Goal: Obtain resource: Download file/media

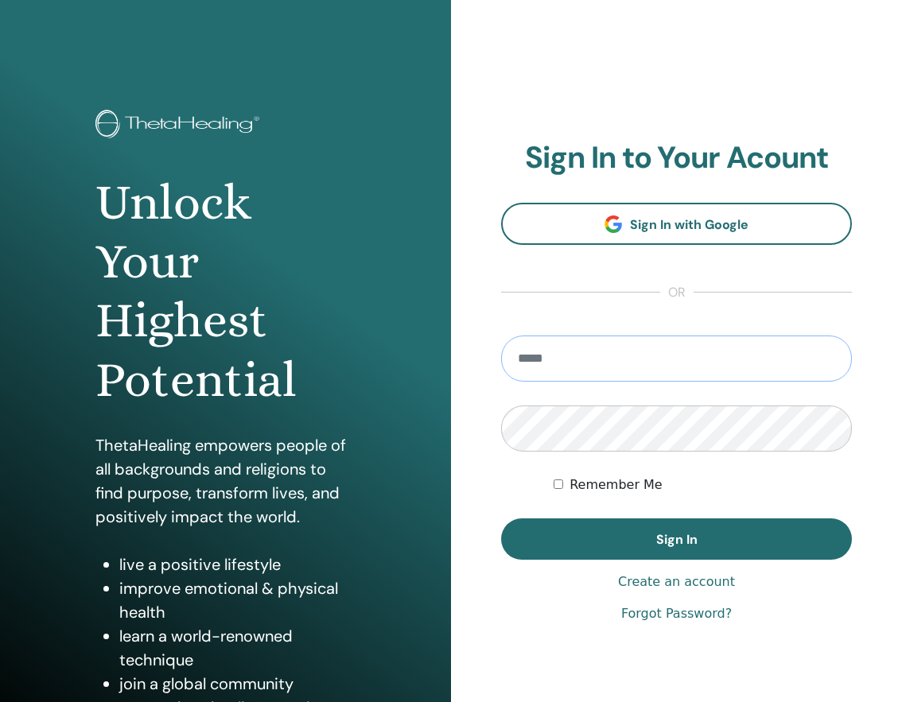
type input "**********"
click at [676, 539] on button "Sign In" at bounding box center [676, 539] width 351 height 41
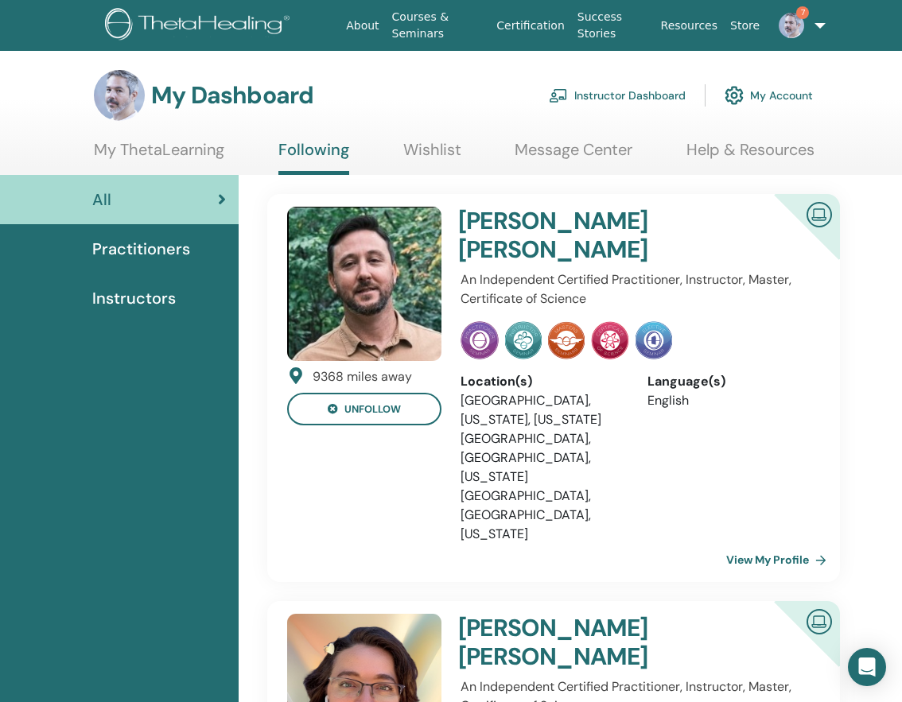
click at [646, 91] on link "Instructor Dashboard" at bounding box center [617, 95] width 137 height 35
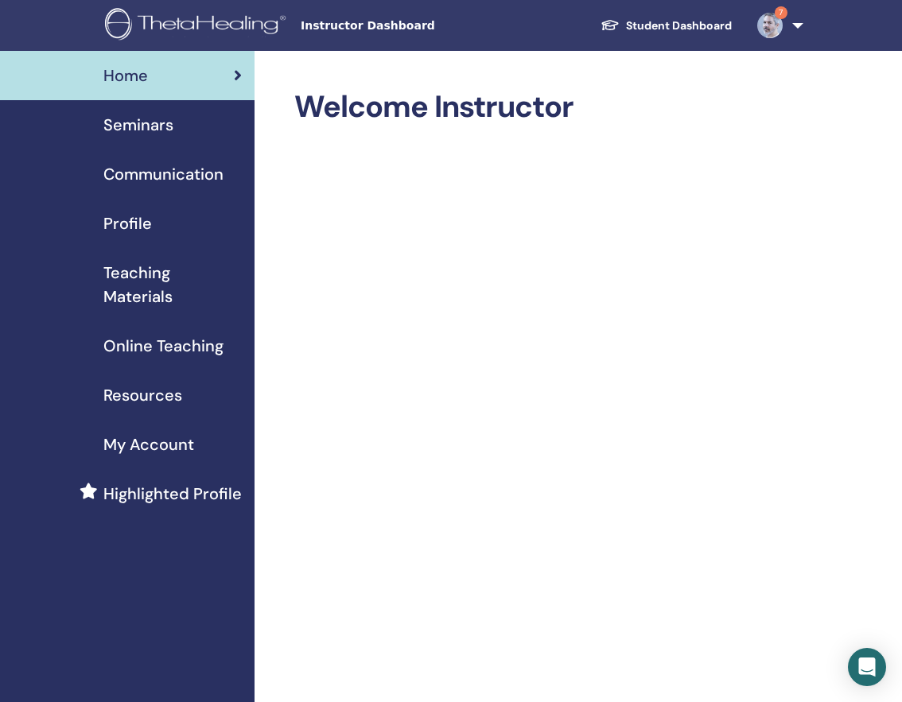
click at [161, 131] on span "Seminars" at bounding box center [138, 125] width 70 height 24
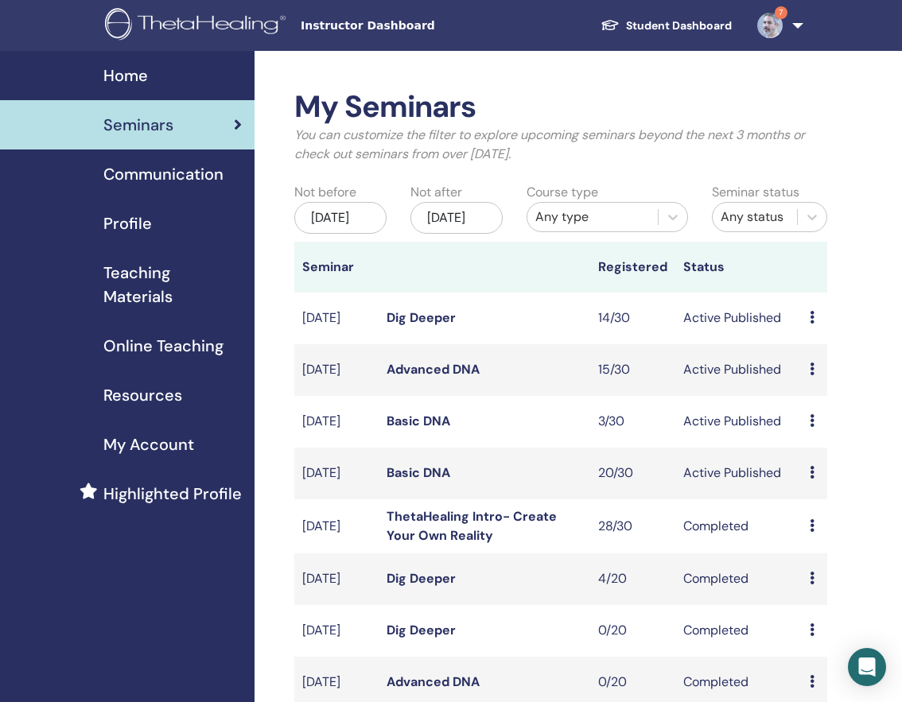
click at [155, 401] on span "Resources" at bounding box center [142, 395] width 79 height 24
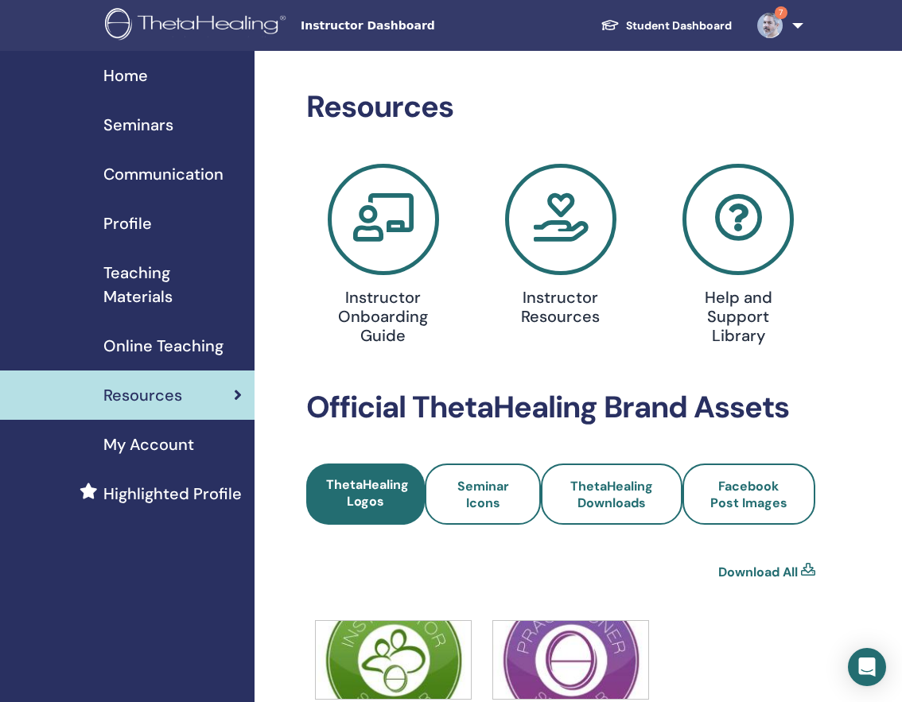
click at [146, 288] on span "Teaching Materials" at bounding box center [172, 285] width 138 height 48
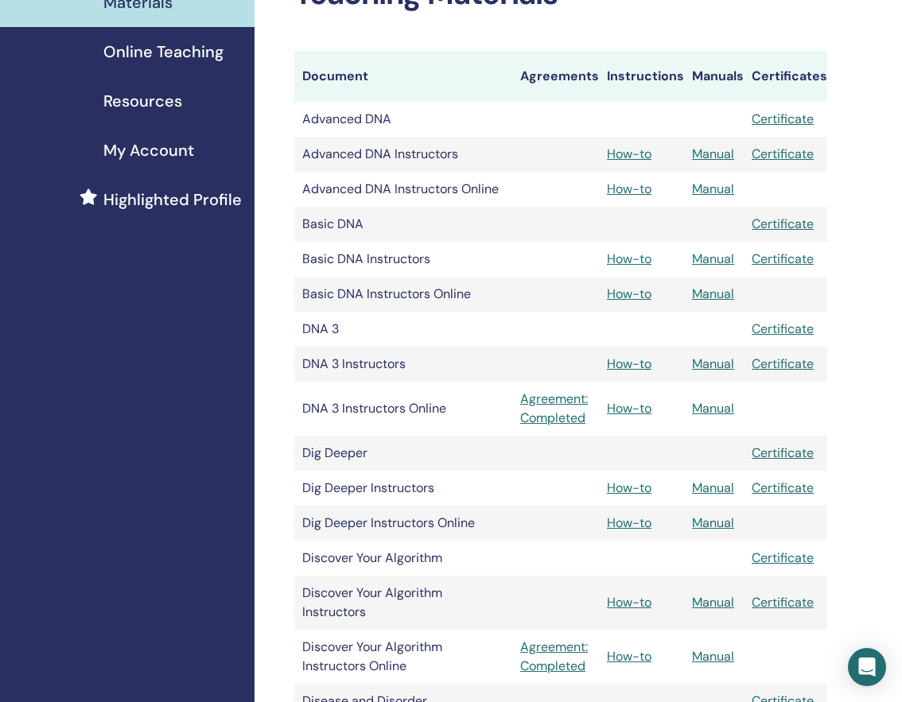
scroll to position [296, 0]
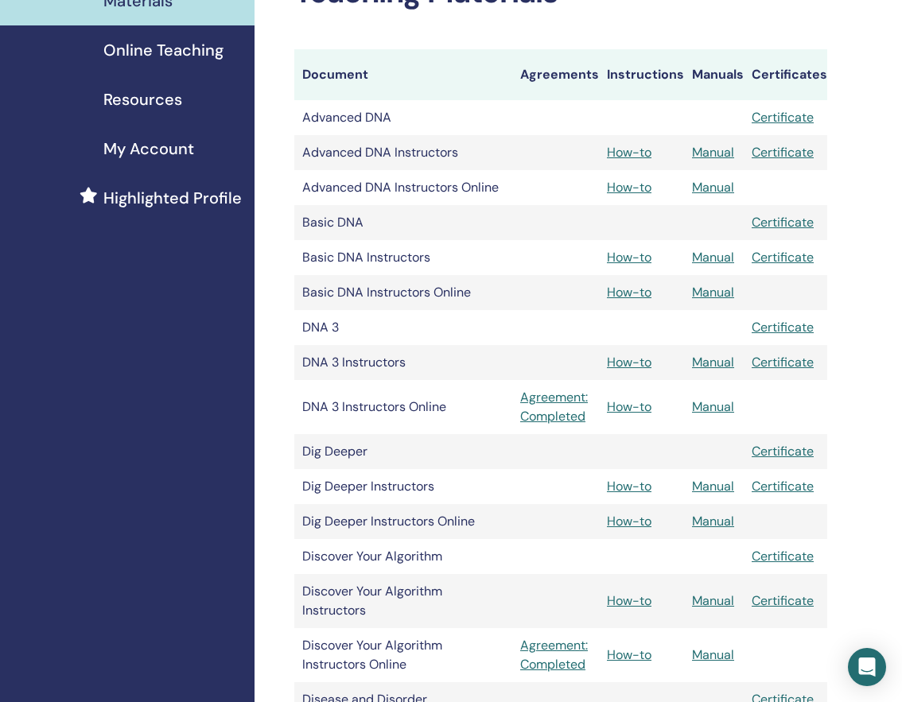
click at [717, 291] on link "Manual" at bounding box center [713, 292] width 42 height 17
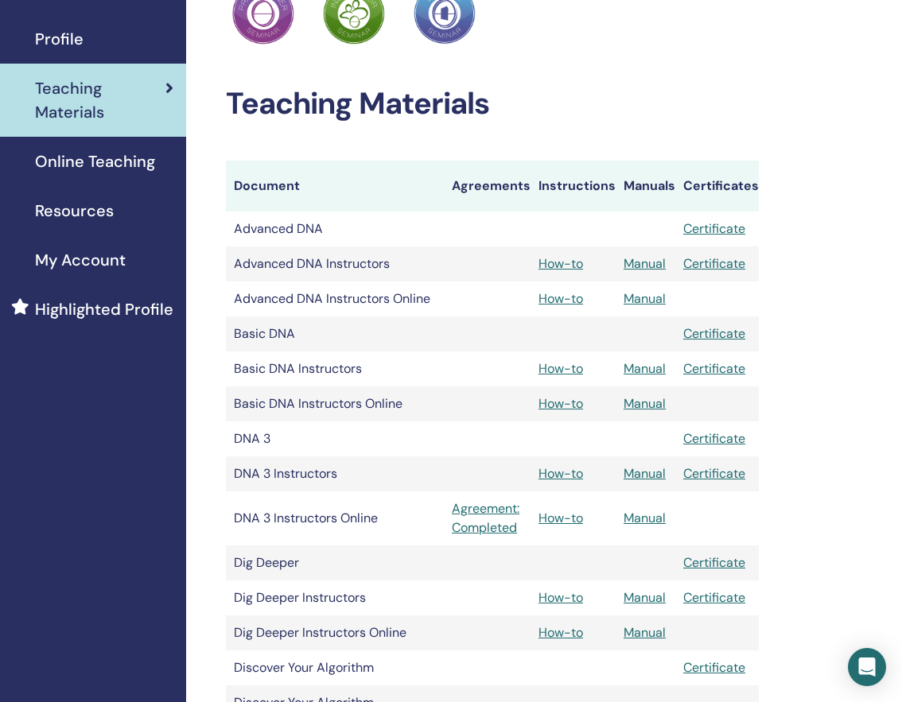
scroll to position [184, 68]
click at [648, 372] on link "Manual" at bounding box center [645, 369] width 42 height 17
